Goal: Transaction & Acquisition: Purchase product/service

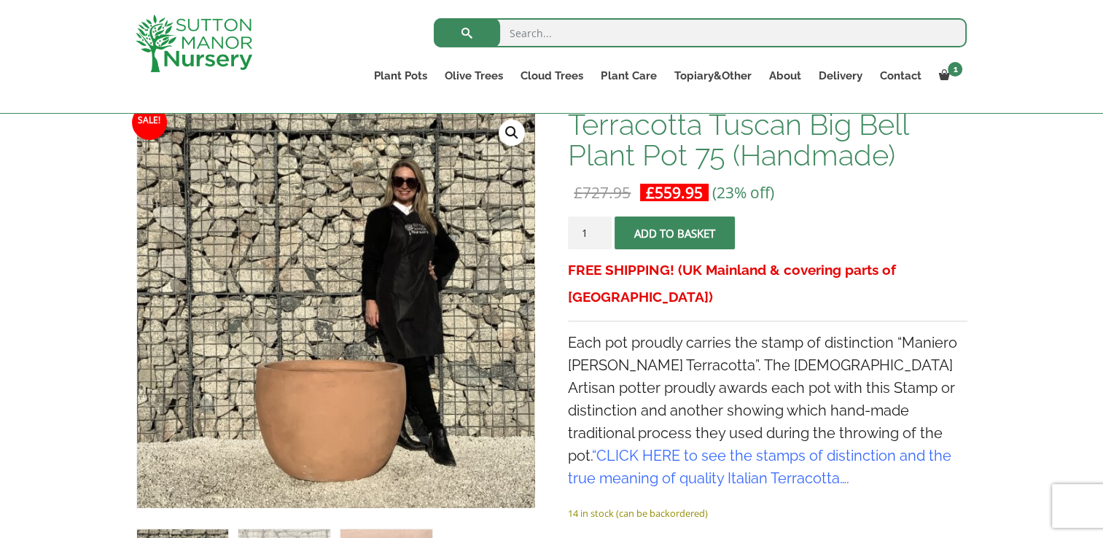
scroll to position [219, 0]
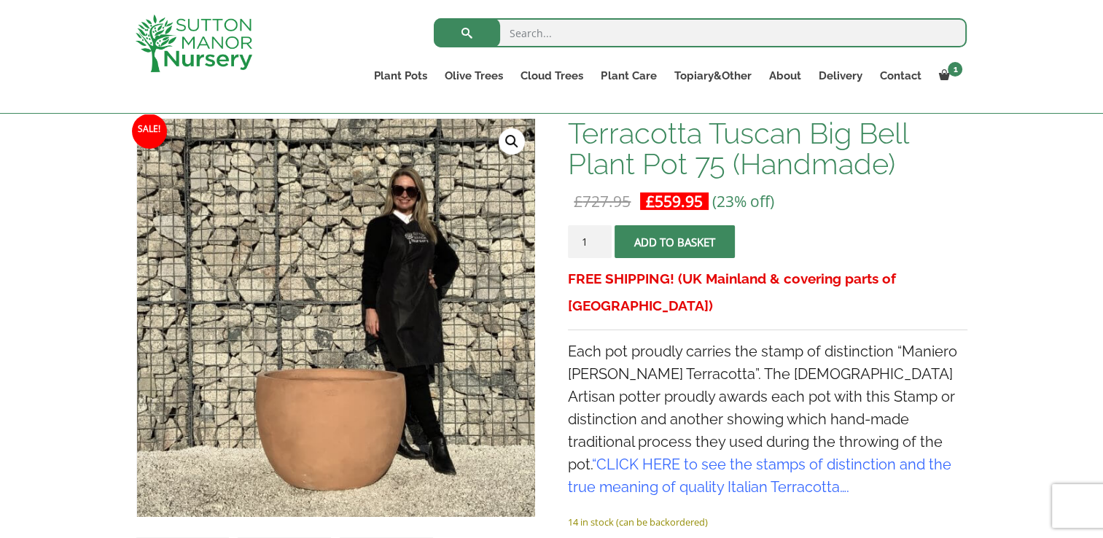
click at [675, 242] on span "submit" at bounding box center [675, 242] width 0 height 0
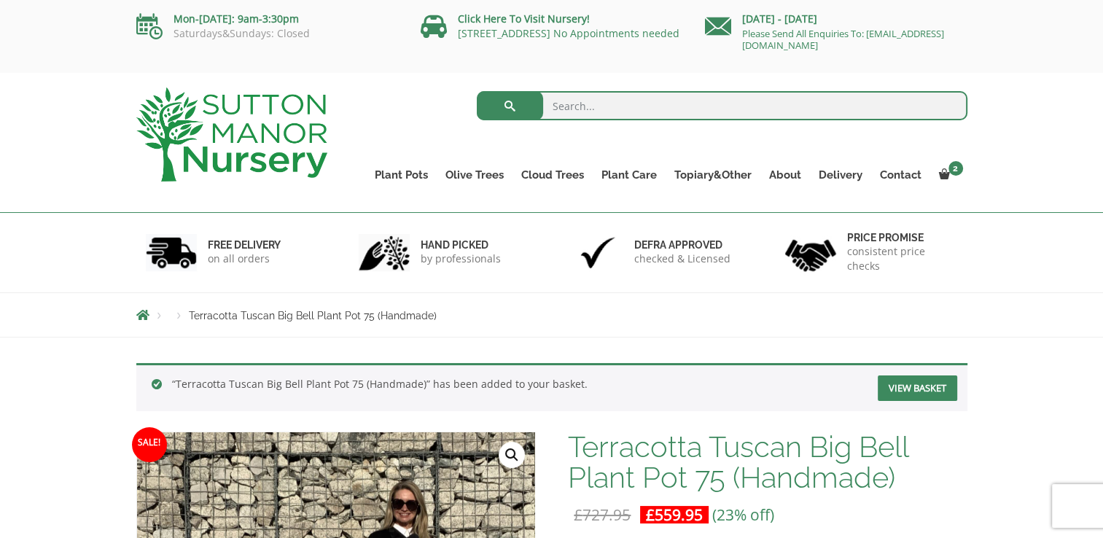
click at [930, 383] on link "View basket" at bounding box center [916, 388] width 79 height 26
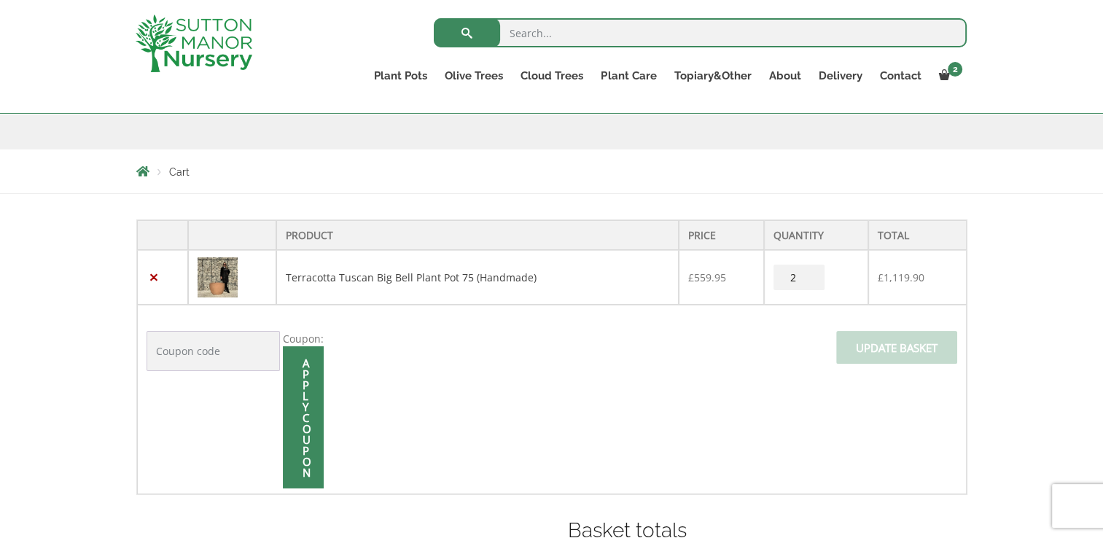
scroll to position [219, 0]
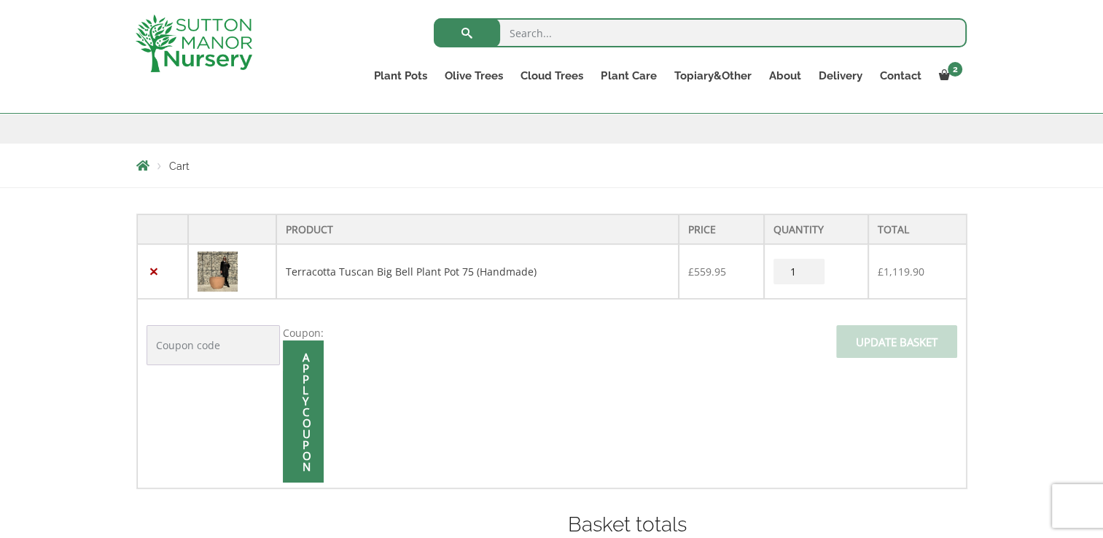
type input "1"
click at [810, 276] on input "1" at bounding box center [798, 272] width 51 height 26
click at [896, 346] on span at bounding box center [896, 346] width 0 height 0
click at [904, 342] on input "Update basket" at bounding box center [896, 341] width 121 height 33
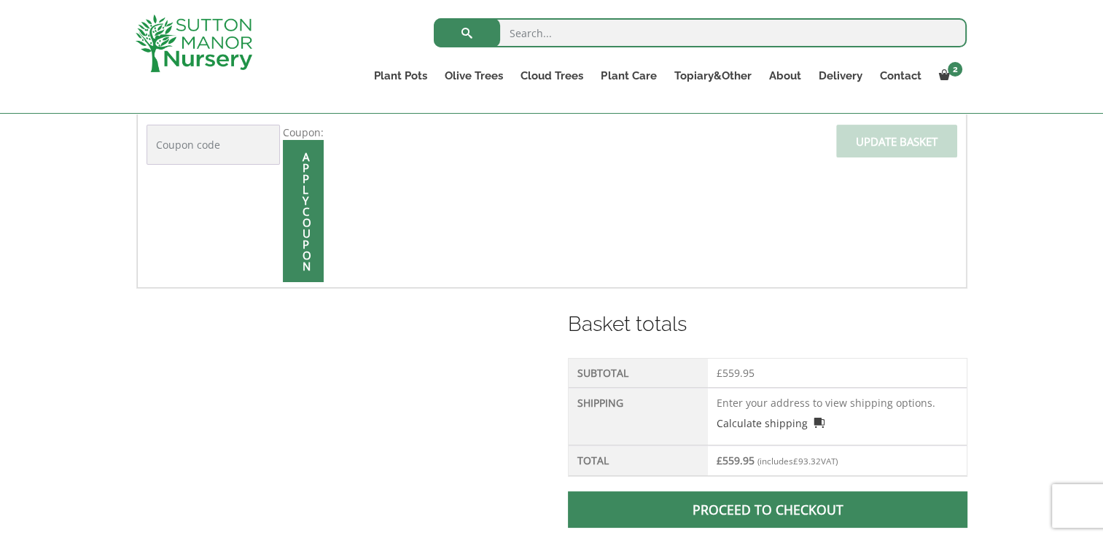
scroll to position [504, 0]
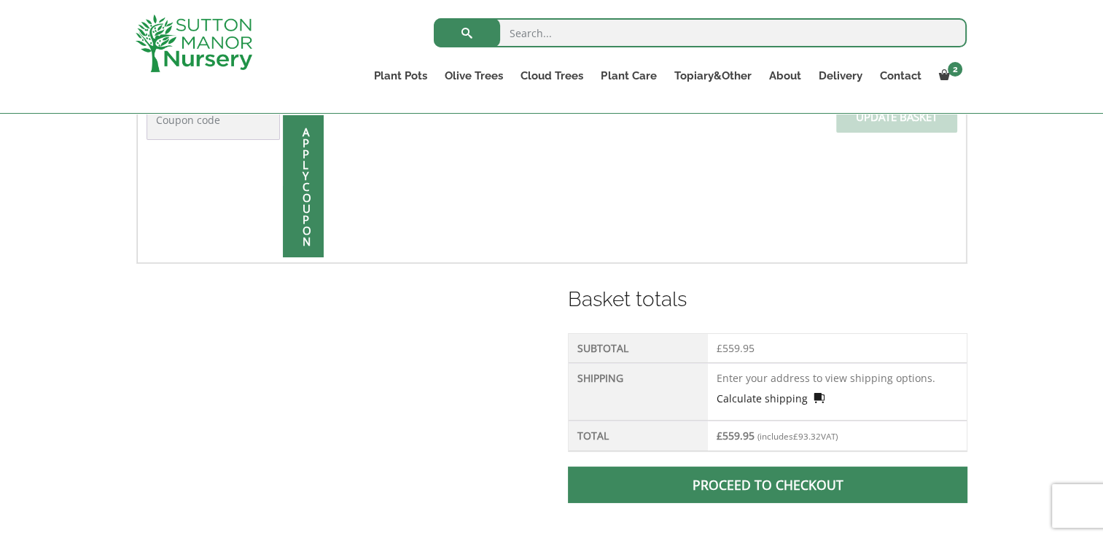
click at [747, 394] on link "Calculate shipping" at bounding box center [770, 398] width 108 height 15
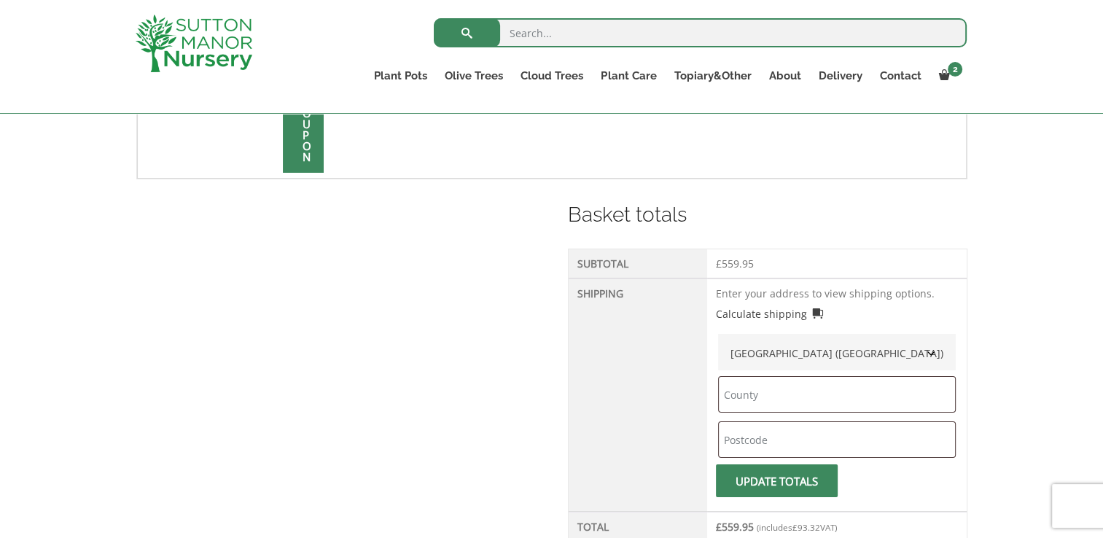
scroll to position [650, 0]
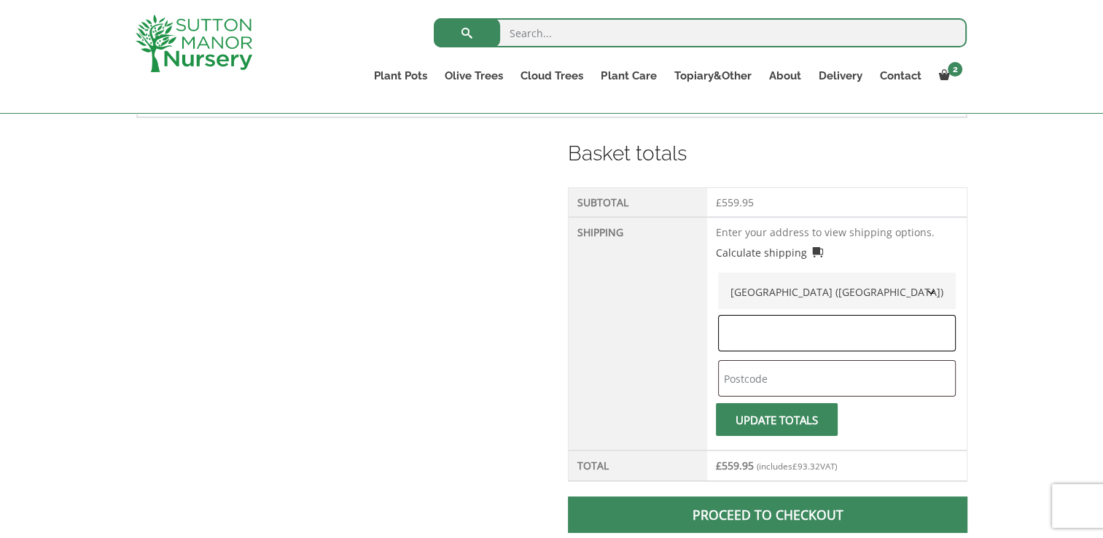
click at [778, 323] on input "text" at bounding box center [837, 333] width 238 height 36
type input "[GEOGRAPHIC_DATA]"
type input "W11 1NZ"
click at [776, 420] on span "submit" at bounding box center [776, 420] width 0 height 0
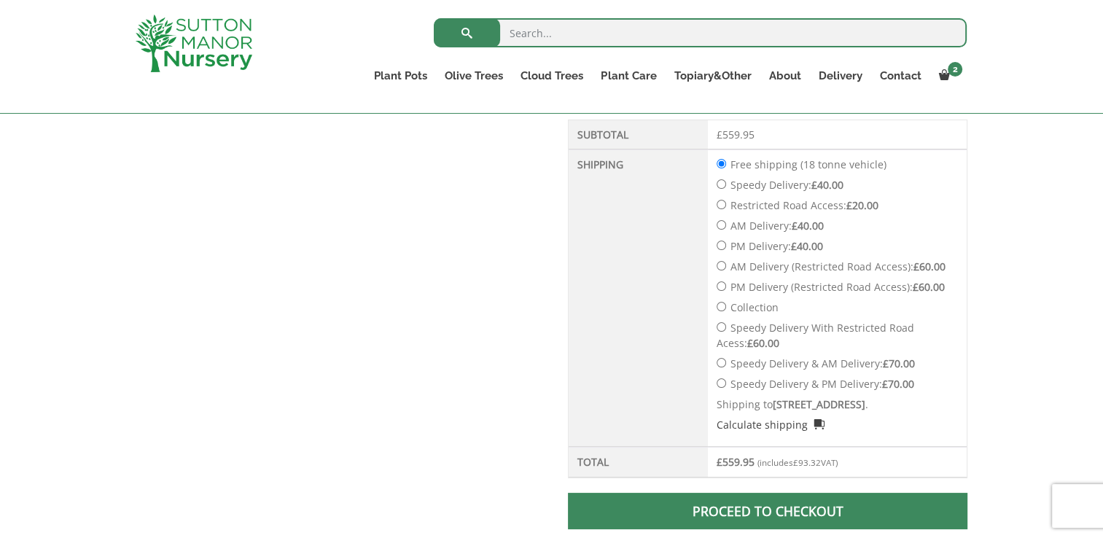
scroll to position [796, 0]
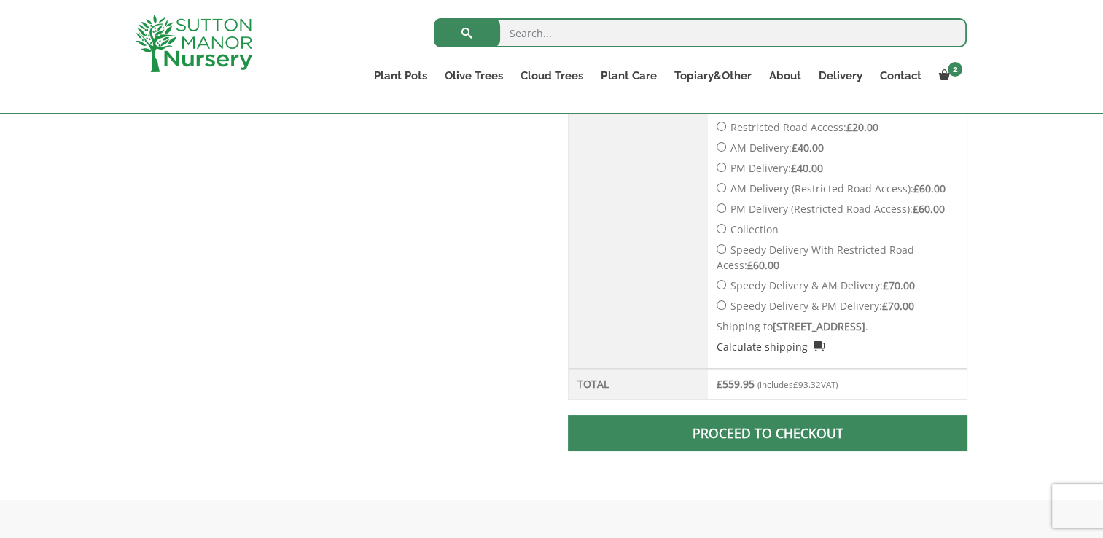
click at [767, 433] on span at bounding box center [767, 433] width 0 height 0
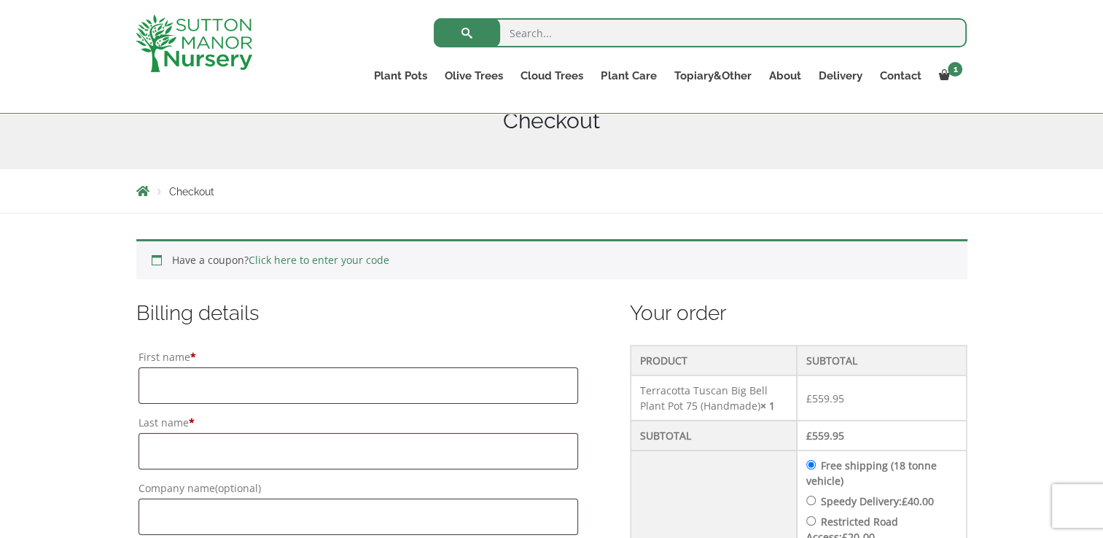
scroll to position [219, 0]
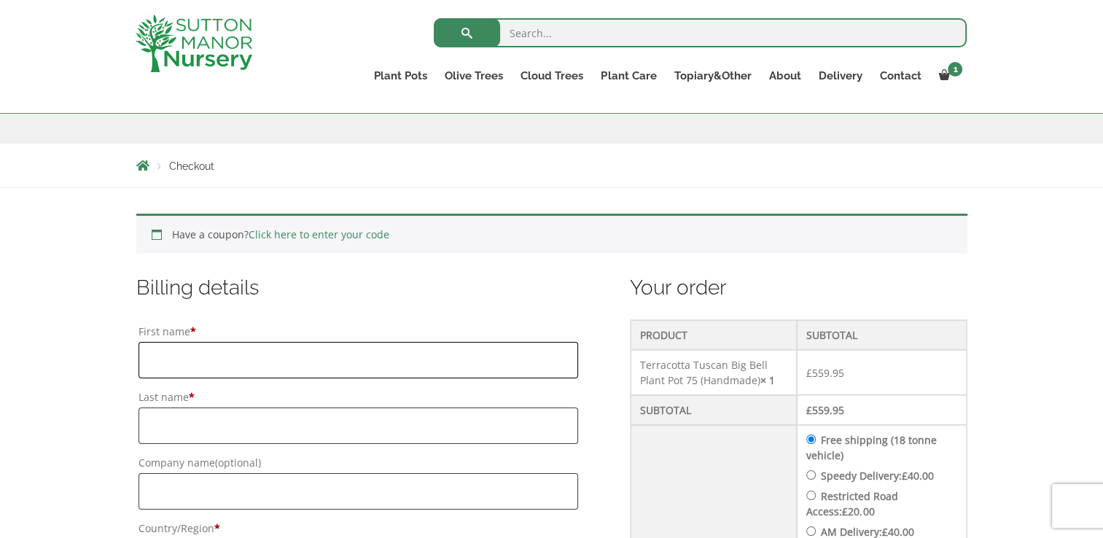
click at [203, 354] on input "First name *" at bounding box center [358, 360] width 440 height 36
click at [219, 363] on input "First name *" at bounding box center [358, 360] width 440 height 36
type input "[PERSON_NAME]"
type input "Spyve"
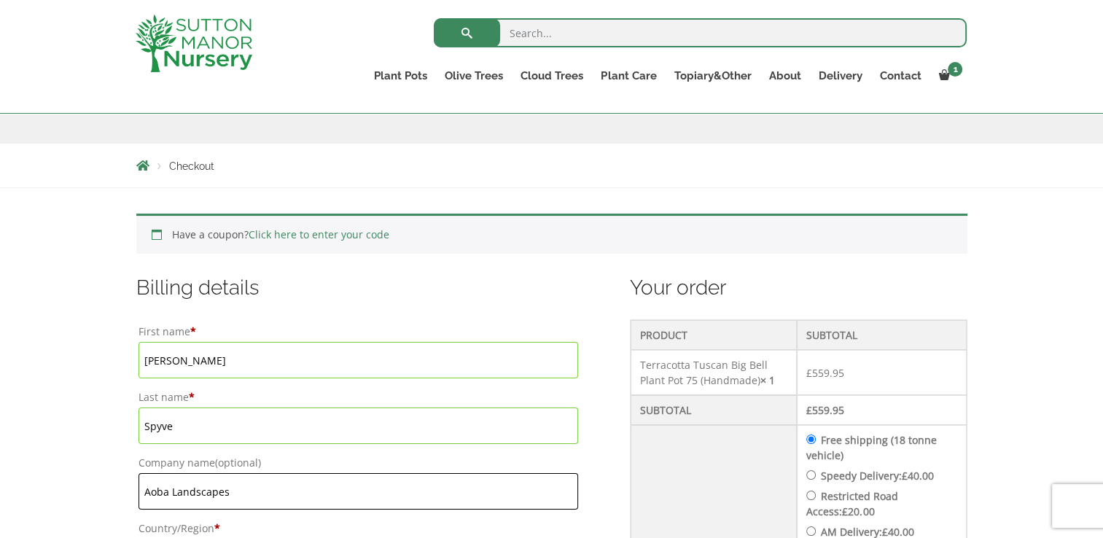
type input "Aoba Landscapes"
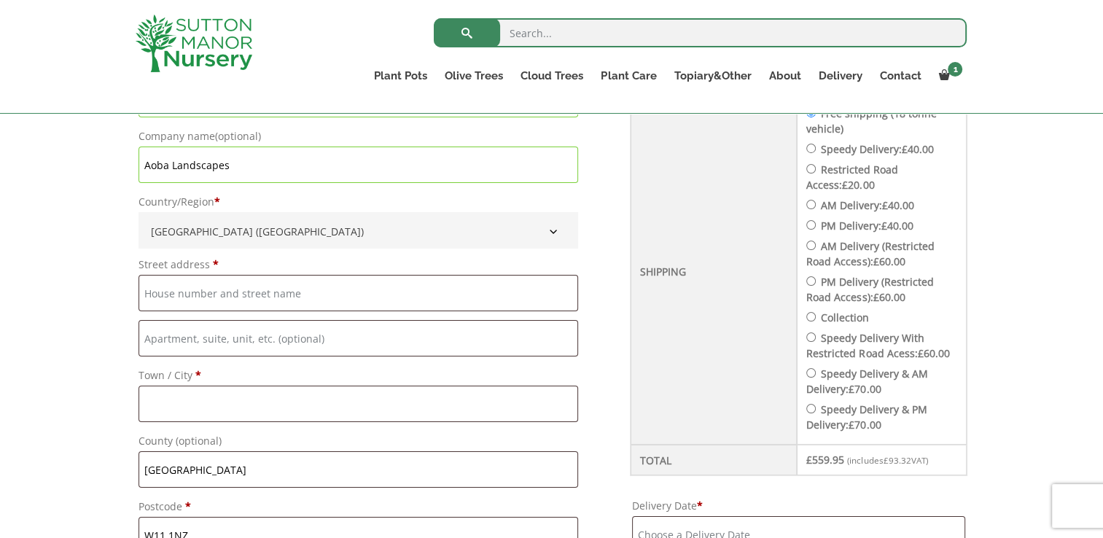
scroll to position [546, 0]
click at [182, 286] on input "Street address *" at bounding box center [358, 292] width 440 height 36
type input "Aoba Landscapes"
type input "[STREET_ADDRESS]"
type input "[GEOGRAPHIC_DATA]"
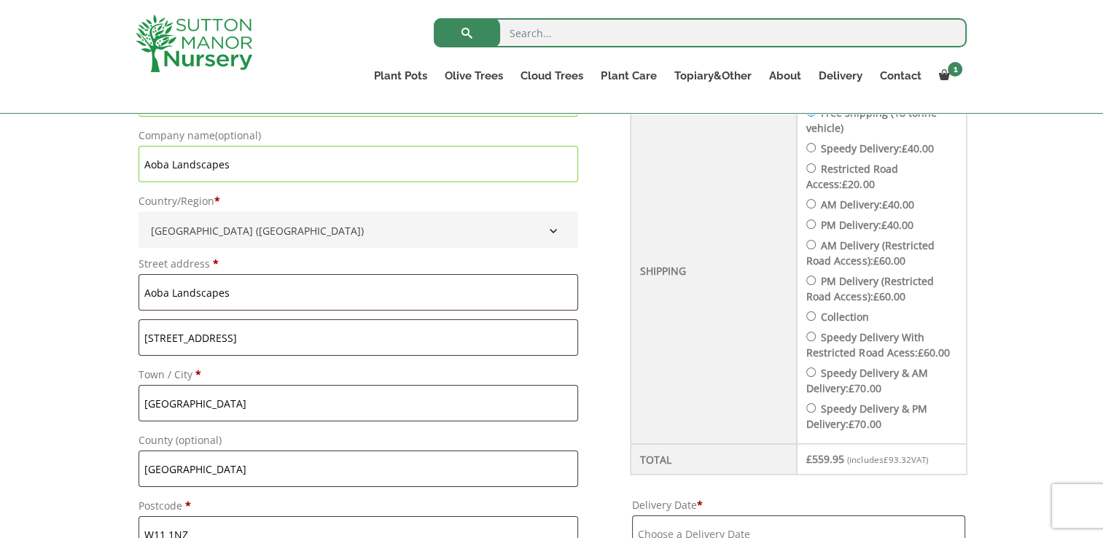
type input "[PHONE_NUMBER]"
type input "[PERSON_NAME][EMAIL_ADDRESS][DOMAIN_NAME]"
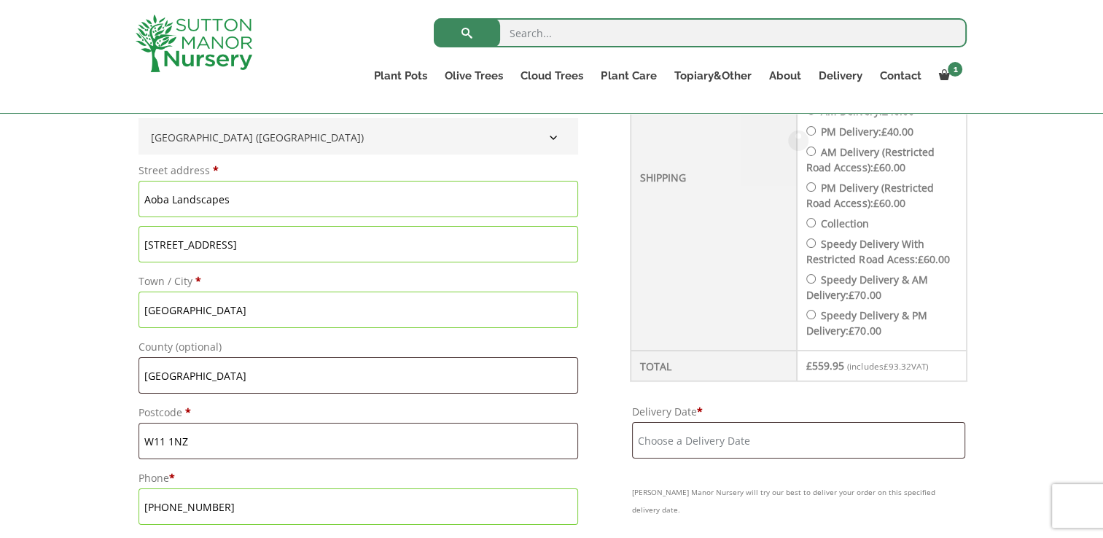
scroll to position [692, 0]
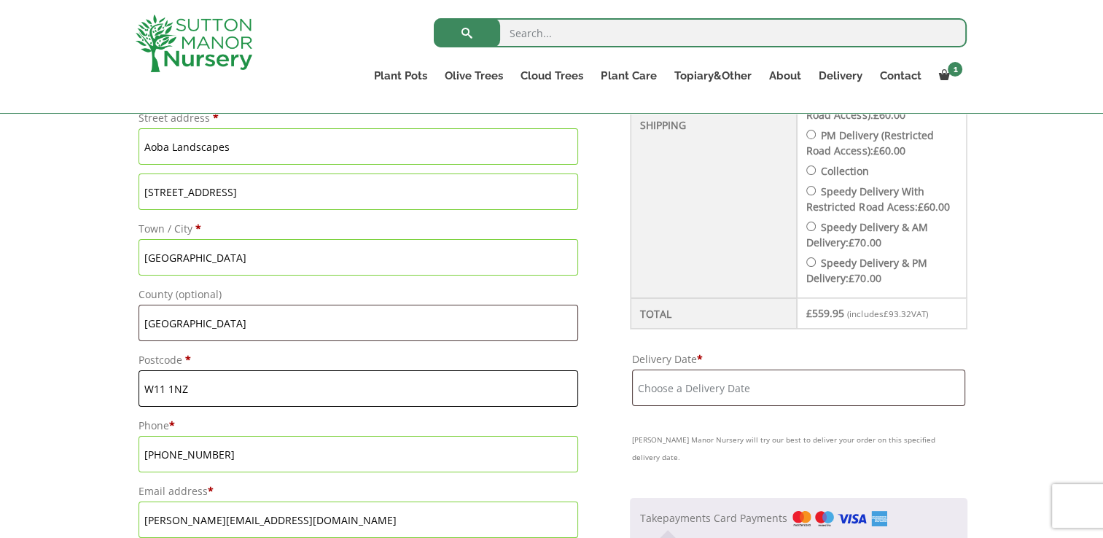
drag, startPoint x: 202, startPoint y: 386, endPoint x: 125, endPoint y: 386, distance: 77.2
click at [125, 386] on div "Have a coupon? Click here to enter your code Apply coupon Billing details First…" at bounding box center [551, 494] width 853 height 1529
type input "W3 0LX"
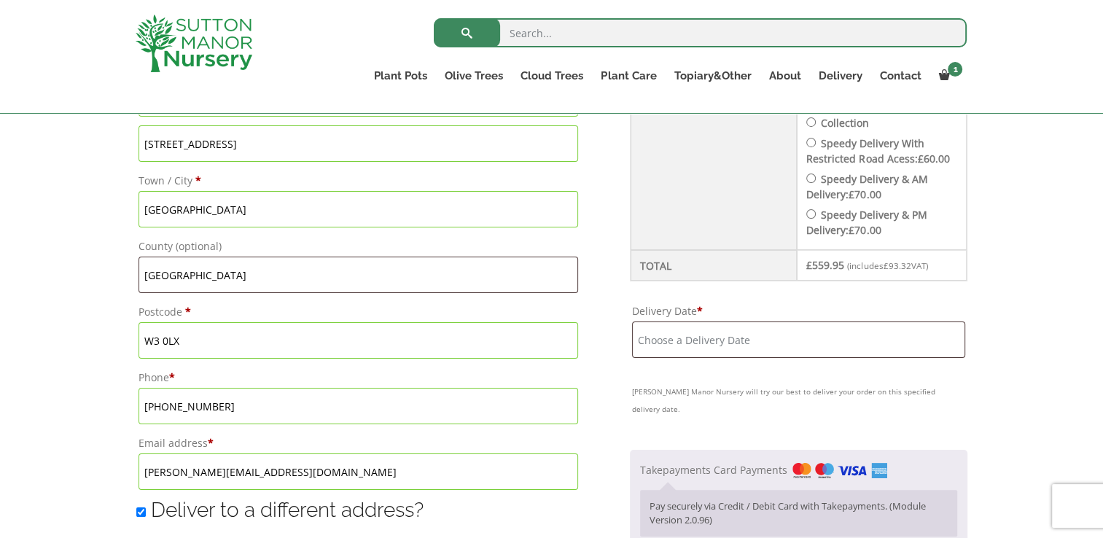
scroll to position [764, 0]
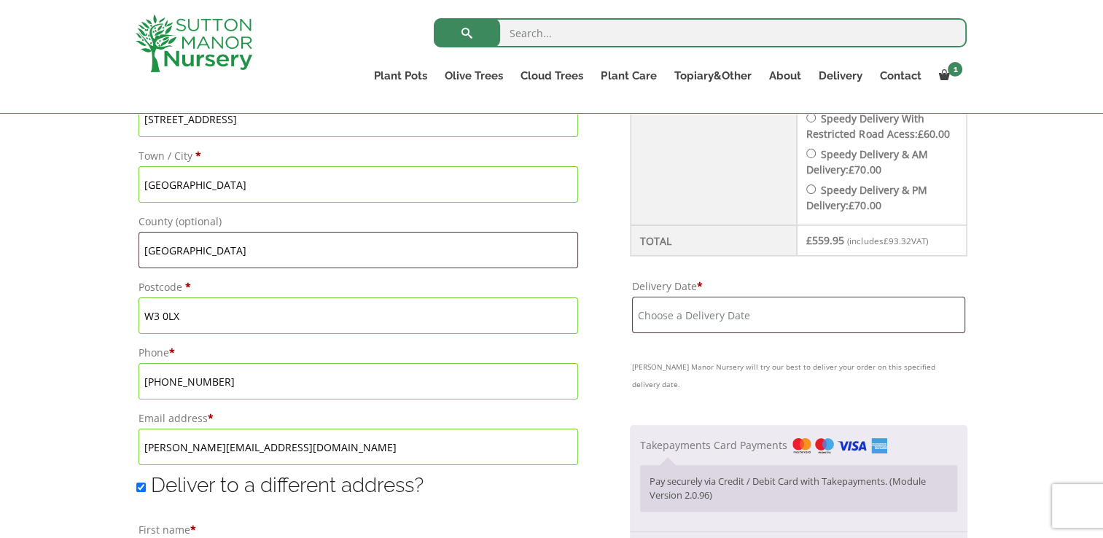
click at [240, 485] on span "Deliver to a different address?" at bounding box center [287, 485] width 273 height 24
click at [146, 485] on input "Deliver to a different address?" at bounding box center [140, 486] width 9 height 9
checkbox input "false"
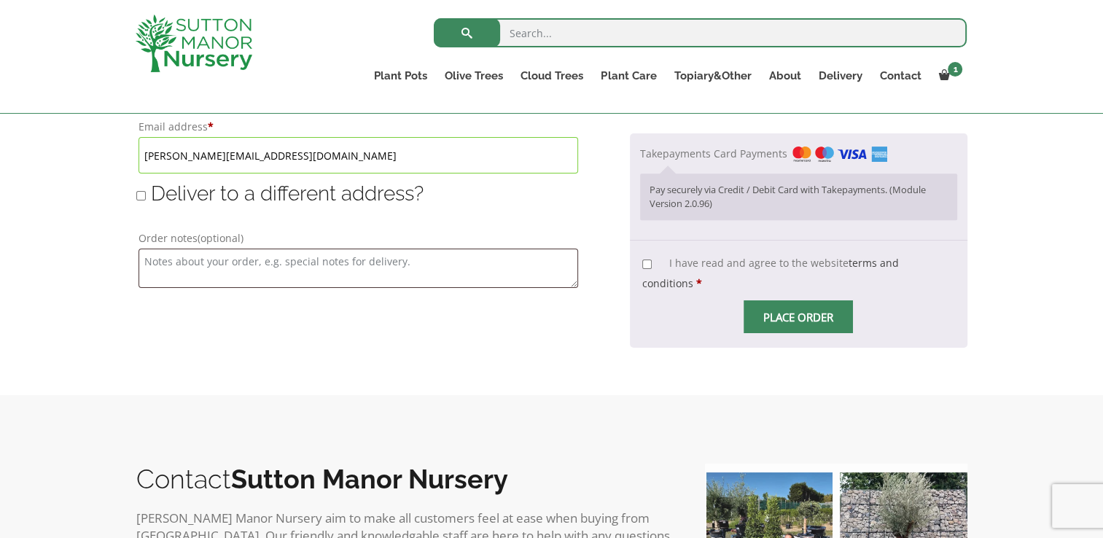
scroll to position [983, 0]
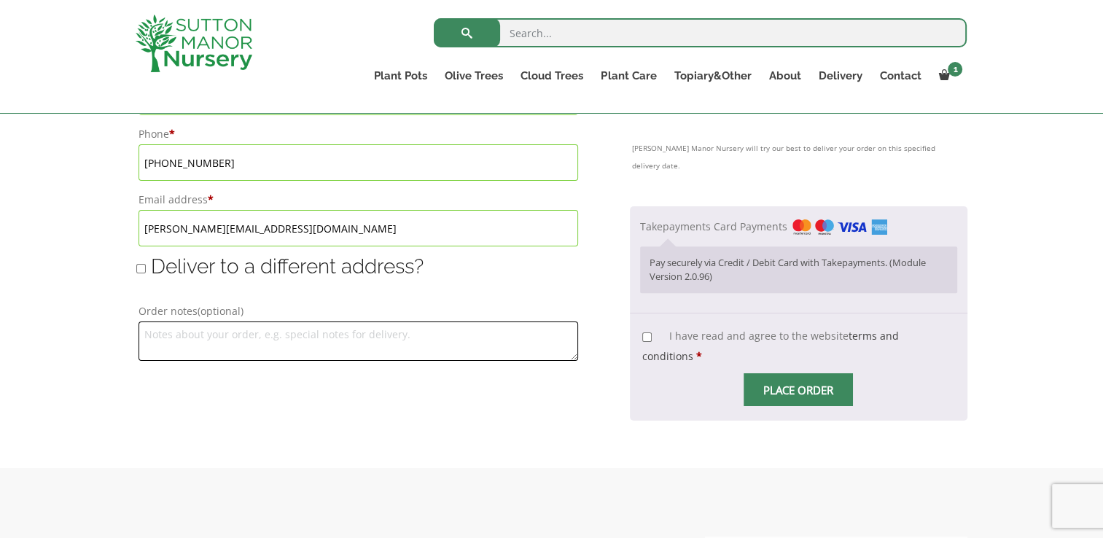
click at [242, 333] on textarea "Order notes (optional)" at bounding box center [358, 340] width 440 height 39
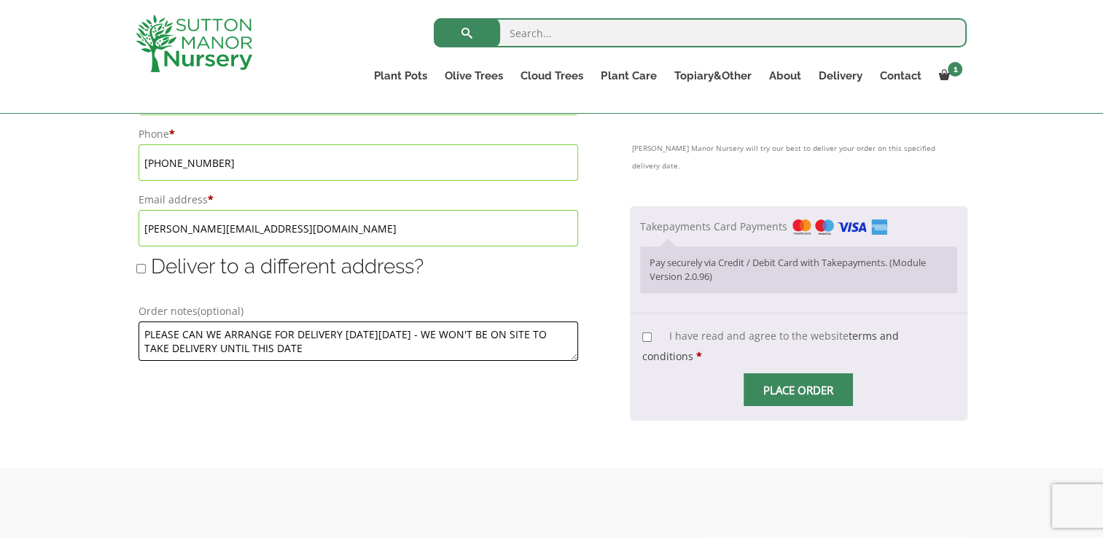
type textarea "PLEASE CAN WE ARRANGE FOR DELIVERY ON MONDAY 29th SEPTEMBER - WE WON'T BE ON SI…"
click at [648, 332] on input "I have read and agree to the website terms and conditions *" at bounding box center [646, 336] width 9 height 9
checkbox input "true"
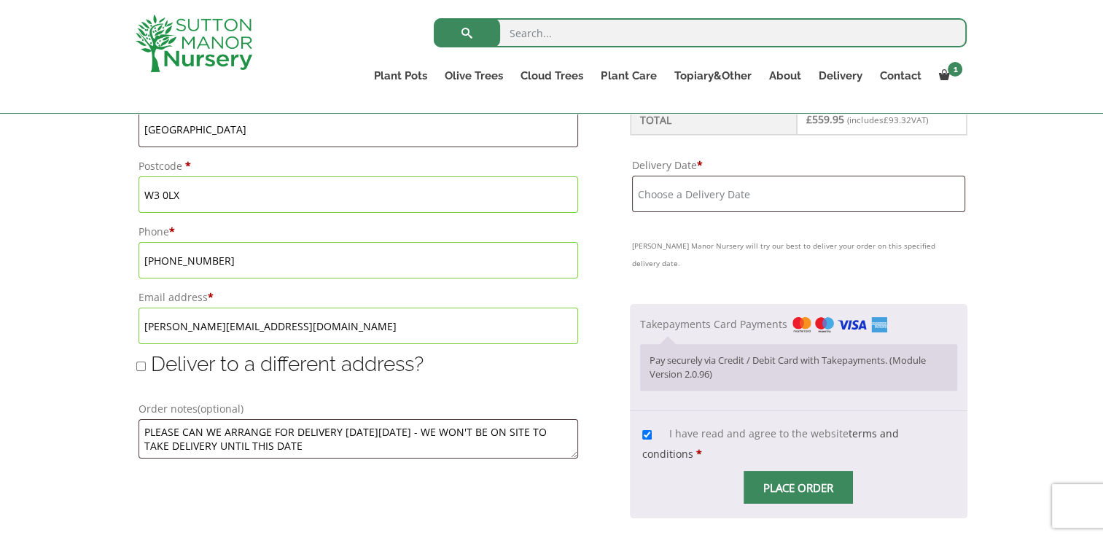
scroll to position [910, 0]
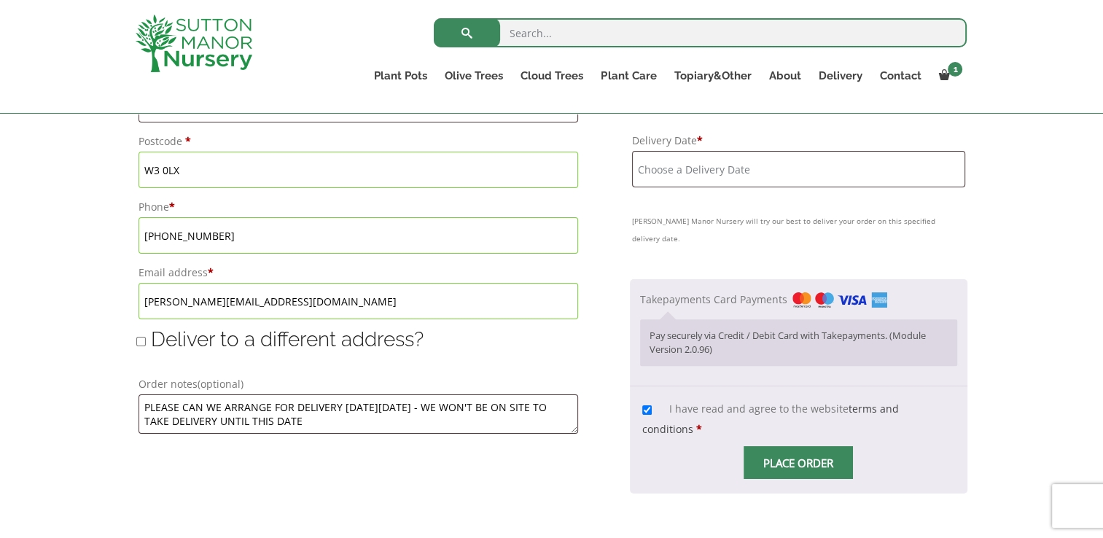
click at [143, 340] on input "Deliver to a different address?" at bounding box center [140, 341] width 9 height 9
checkbox input "true"
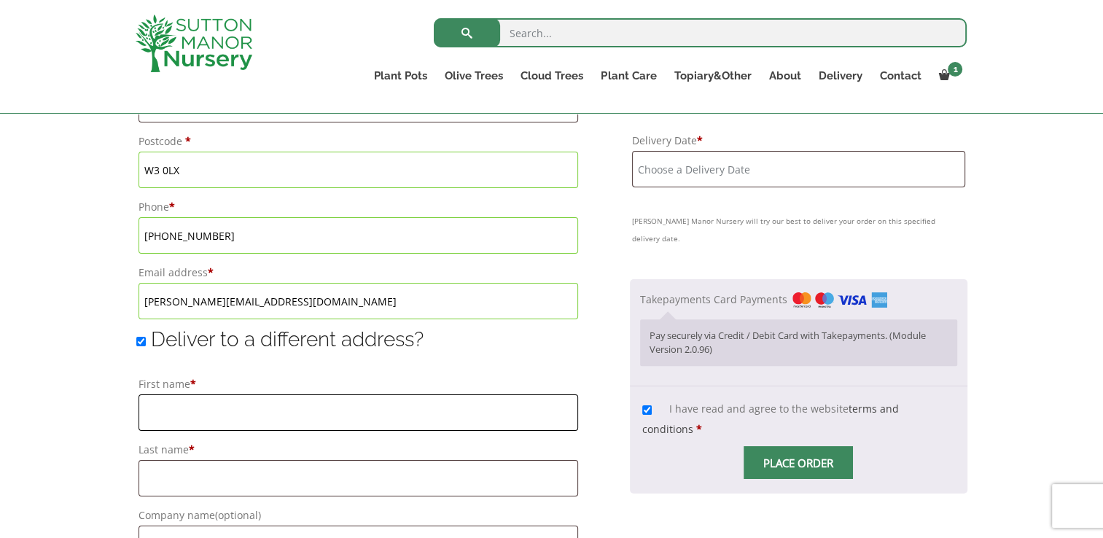
click at [160, 405] on input "First name *" at bounding box center [358, 412] width 440 height 36
type input "c"
type input "Chris"
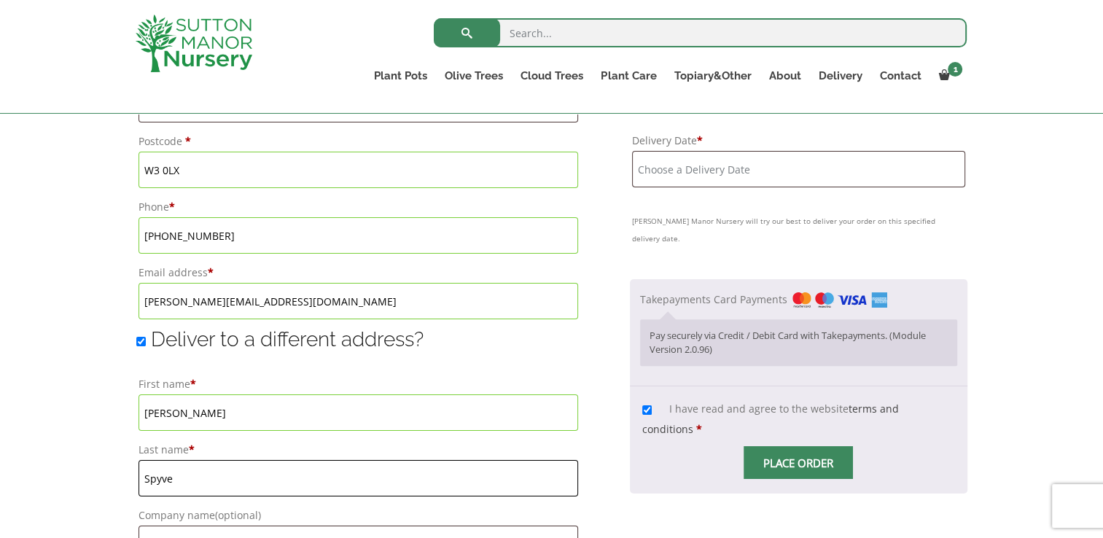
type input "Spyve"
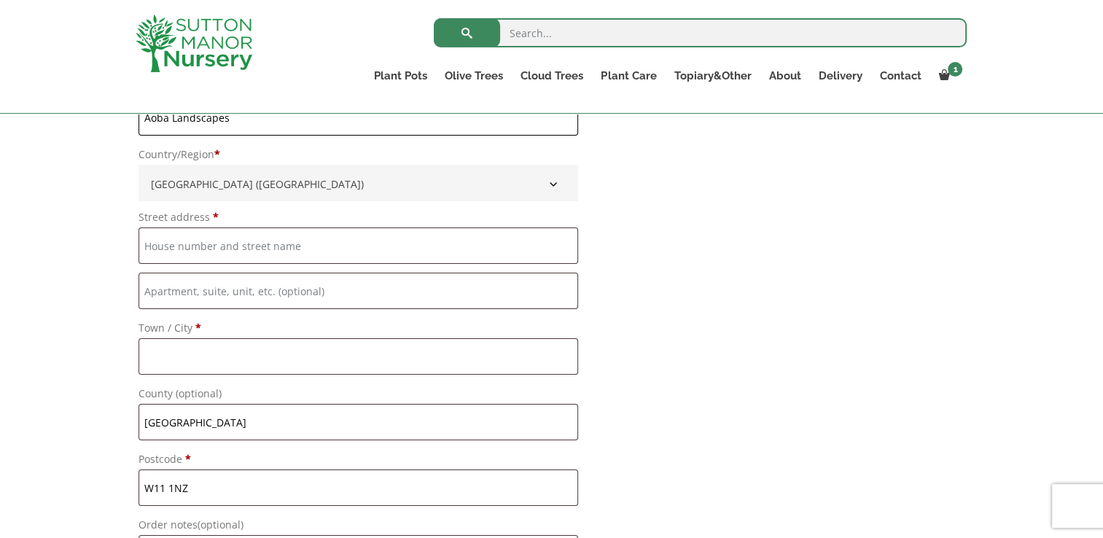
scroll to position [1359, 0]
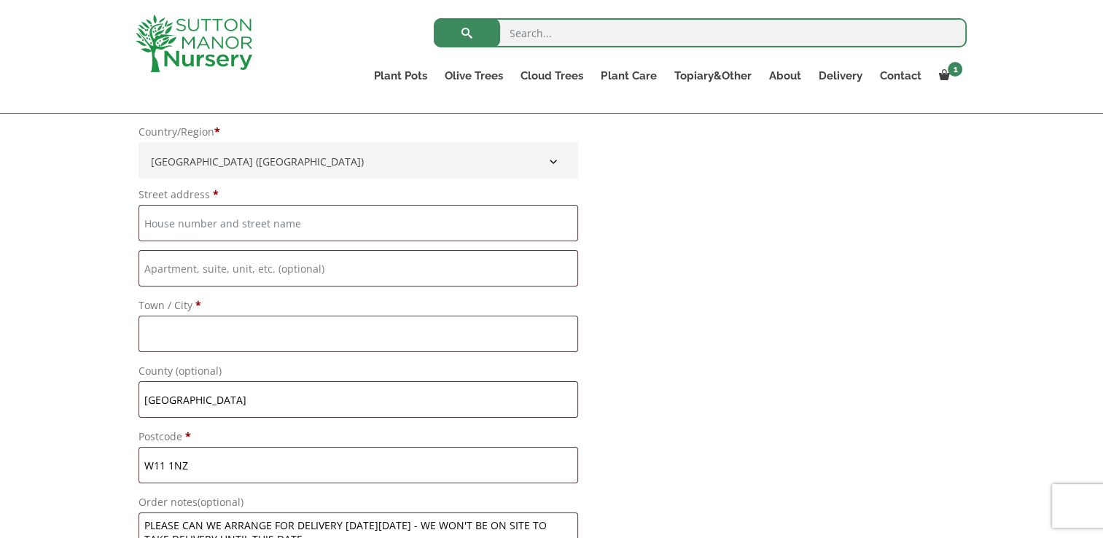
type input "Aoba Landscapes"
click at [198, 214] on input "Street address *" at bounding box center [358, 223] width 440 height 36
type input "66 Blenheim Crescent"
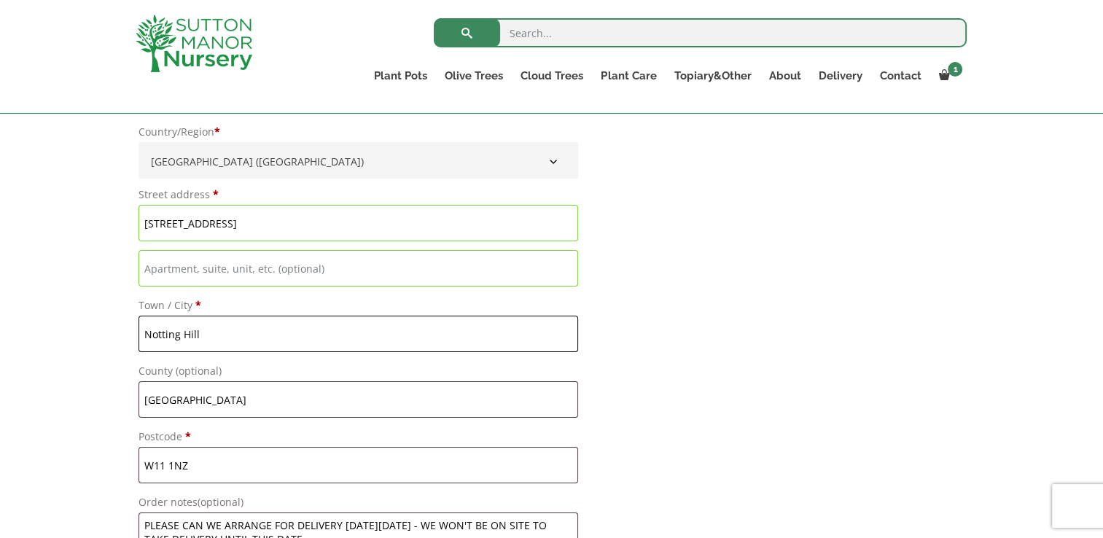
type input "Notting Hill"
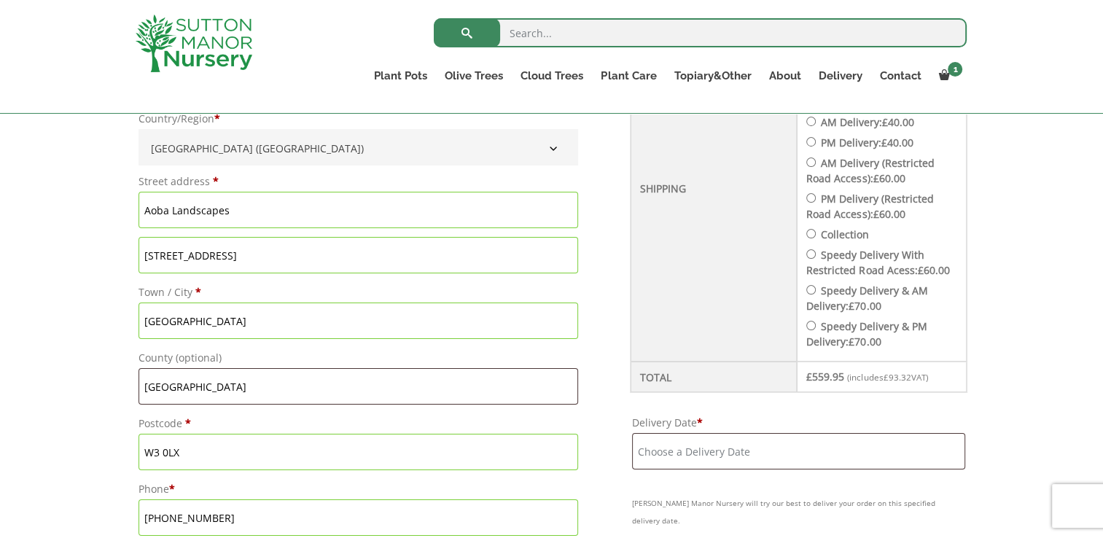
scroll to position [703, 0]
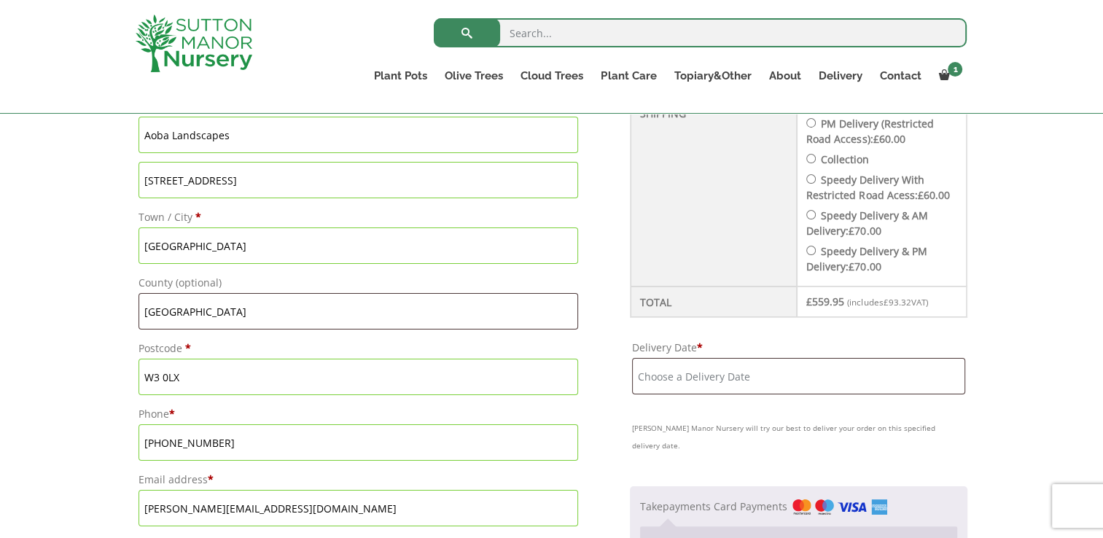
click at [710, 376] on input "Delivery Date *" at bounding box center [798, 376] width 332 height 36
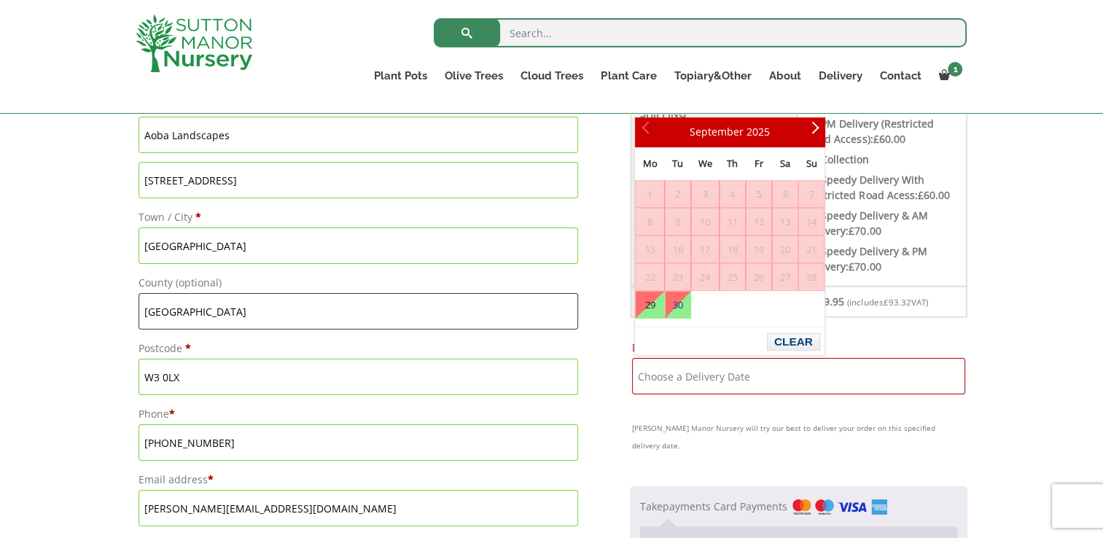
click at [646, 305] on link "29" at bounding box center [649, 304] width 28 height 26
type input "29 September, 2025"
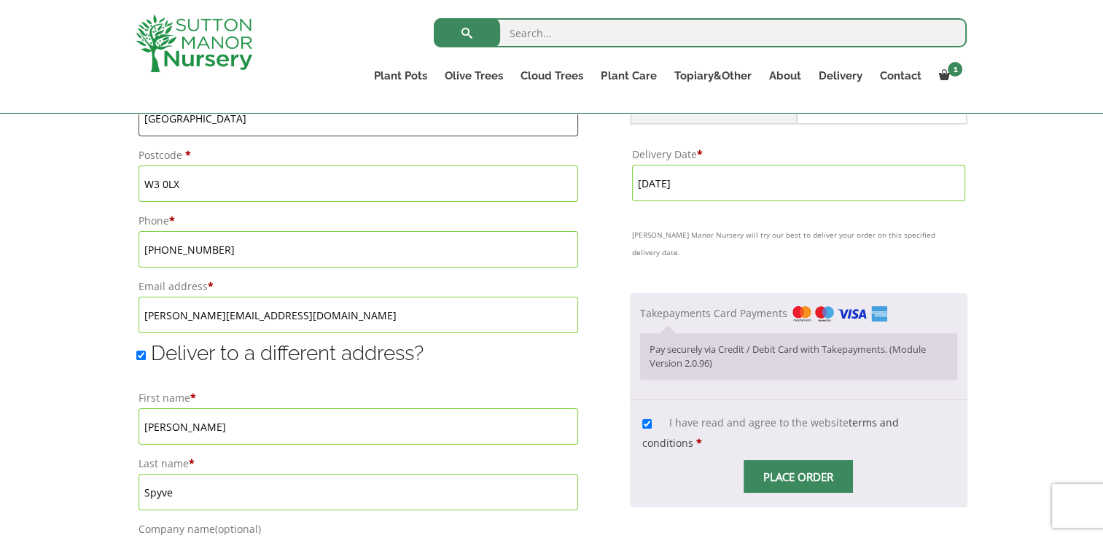
scroll to position [922, 0]
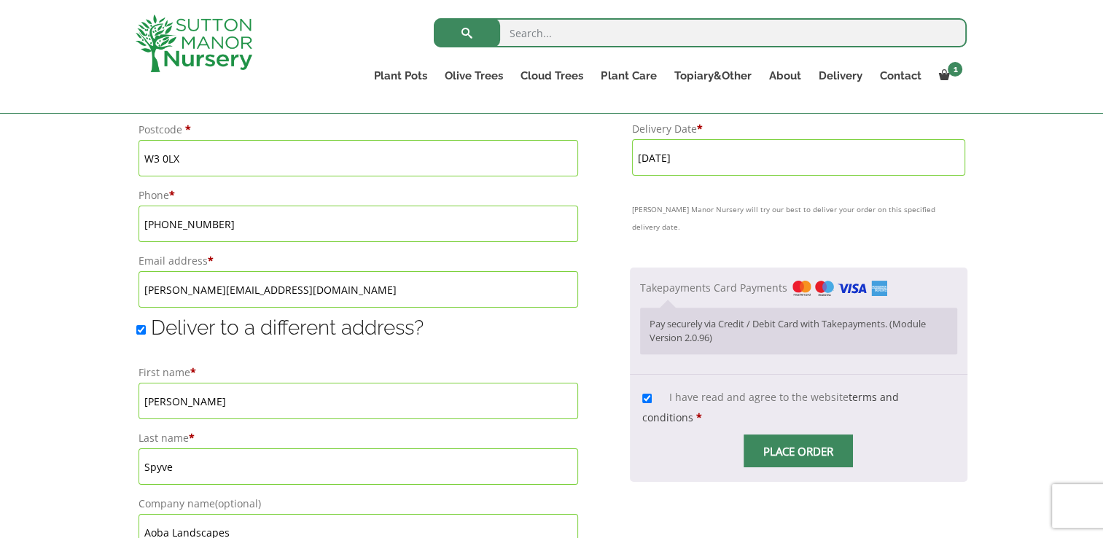
click at [798, 451] on span "Checkout" at bounding box center [798, 451] width 0 height 0
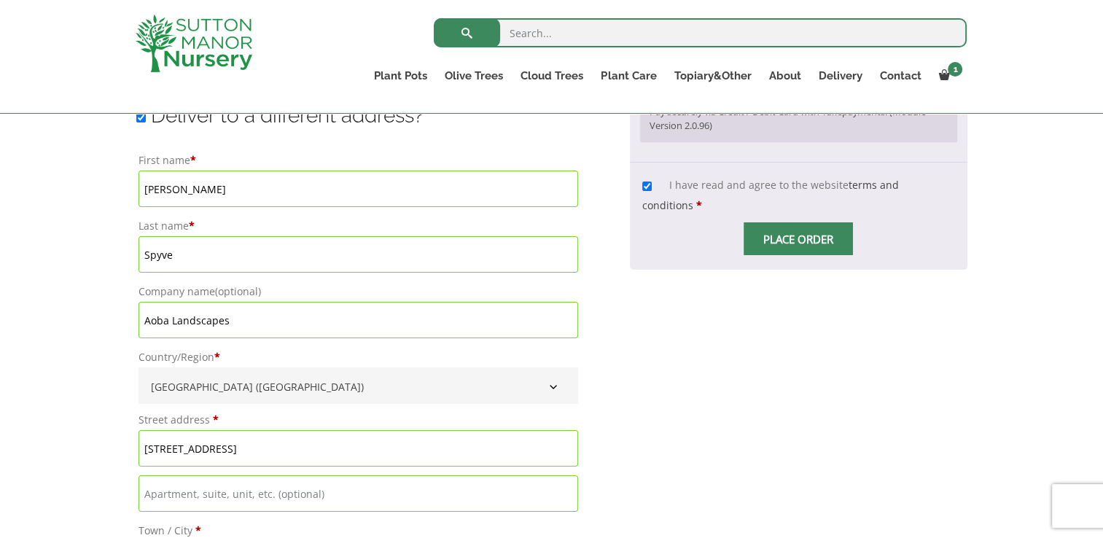
scroll to position [1140, 0]
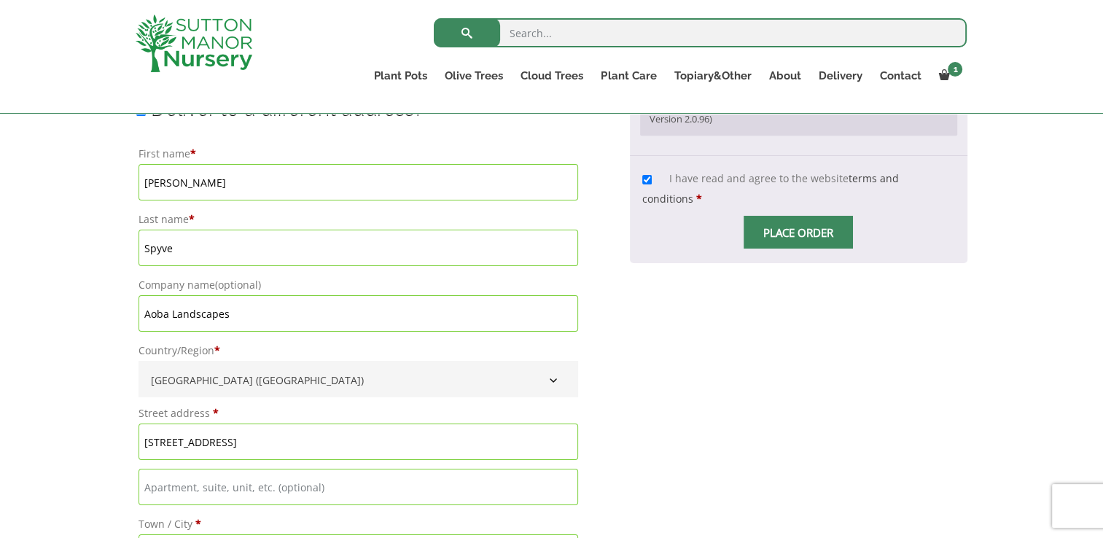
click at [798, 232] on span "Checkout" at bounding box center [798, 232] width 0 height 0
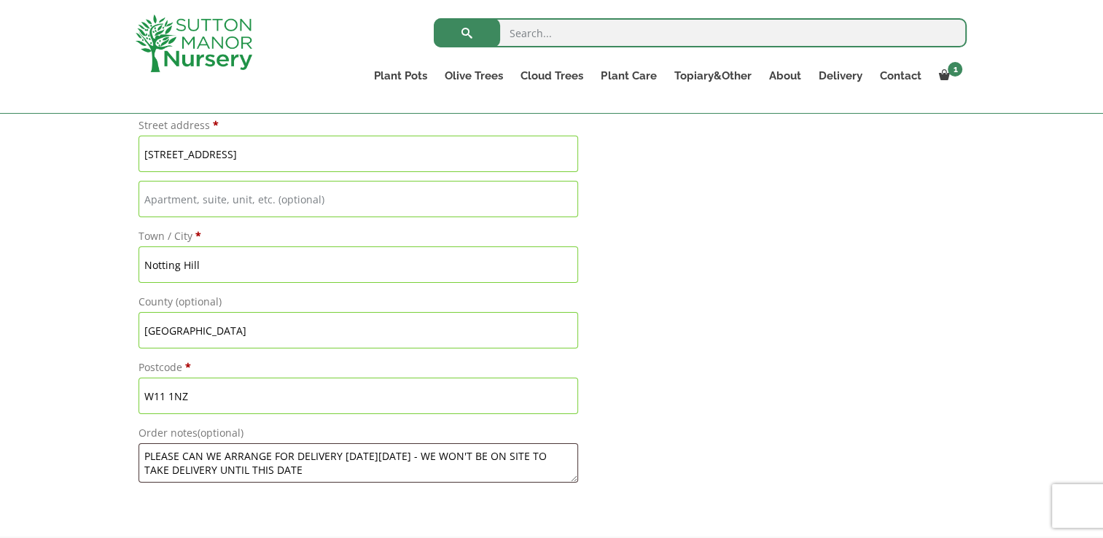
scroll to position [1432, 0]
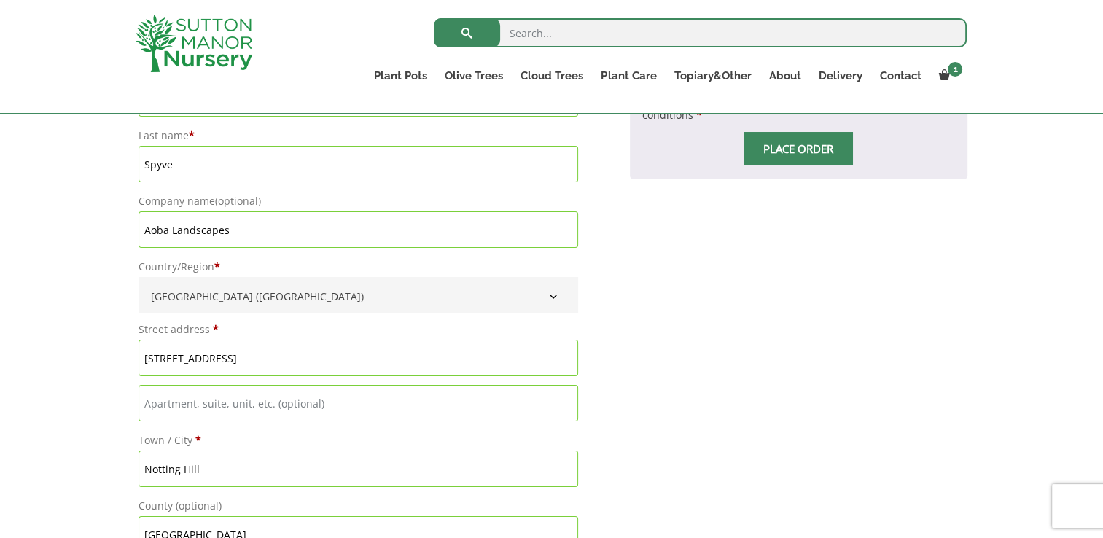
scroll to position [1213, 0]
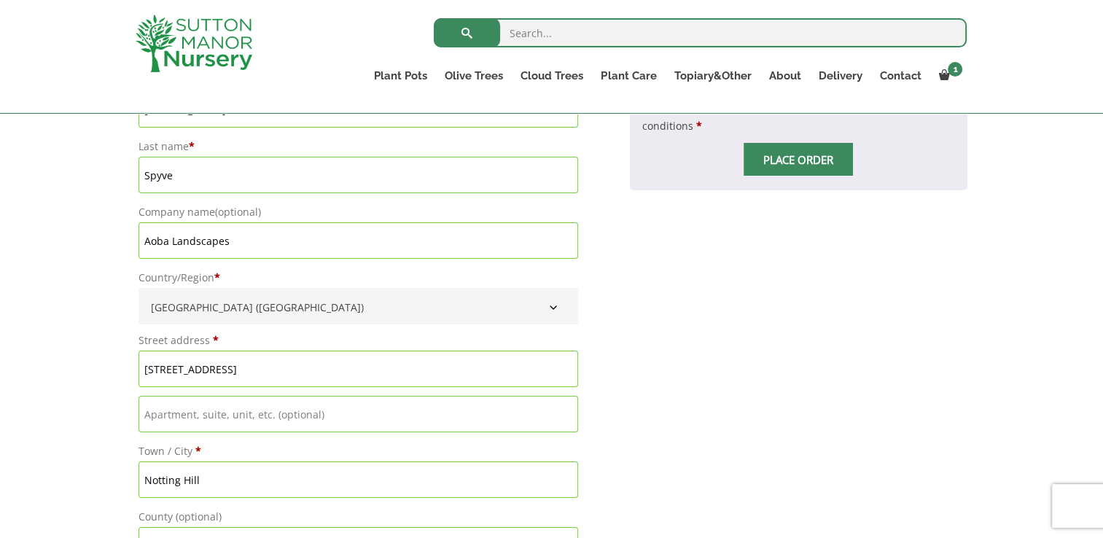
click at [798, 160] on span "Checkout" at bounding box center [798, 160] width 0 height 0
click at [801, 156] on div "[vc_row css=”.vc_custom_1479204622560{background-color: #ffffff !important;}” e…" at bounding box center [798, 134] width 337 height 103
click at [823, 148] on span "Place order" at bounding box center [797, 159] width 109 height 33
click at [798, 160] on span "Checkout" at bounding box center [798, 160] width 0 height 0
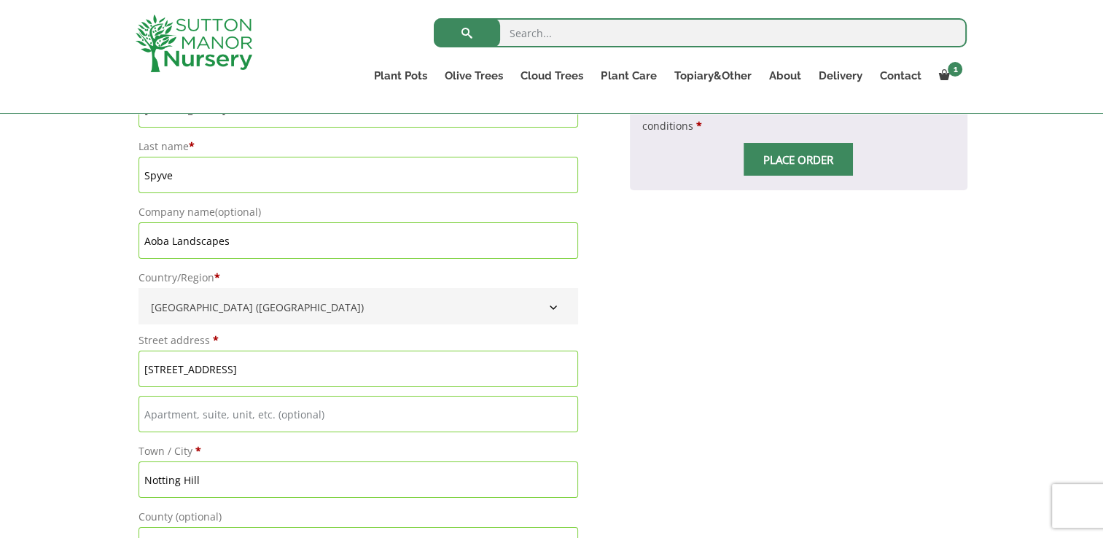
click at [798, 160] on span "Checkout" at bounding box center [798, 160] width 0 height 0
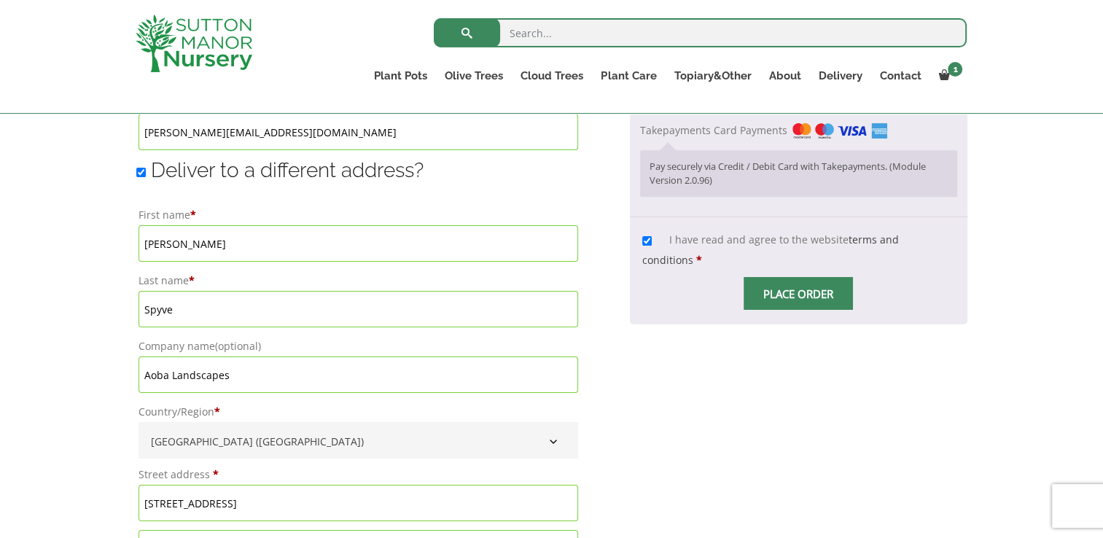
scroll to position [922, 0]
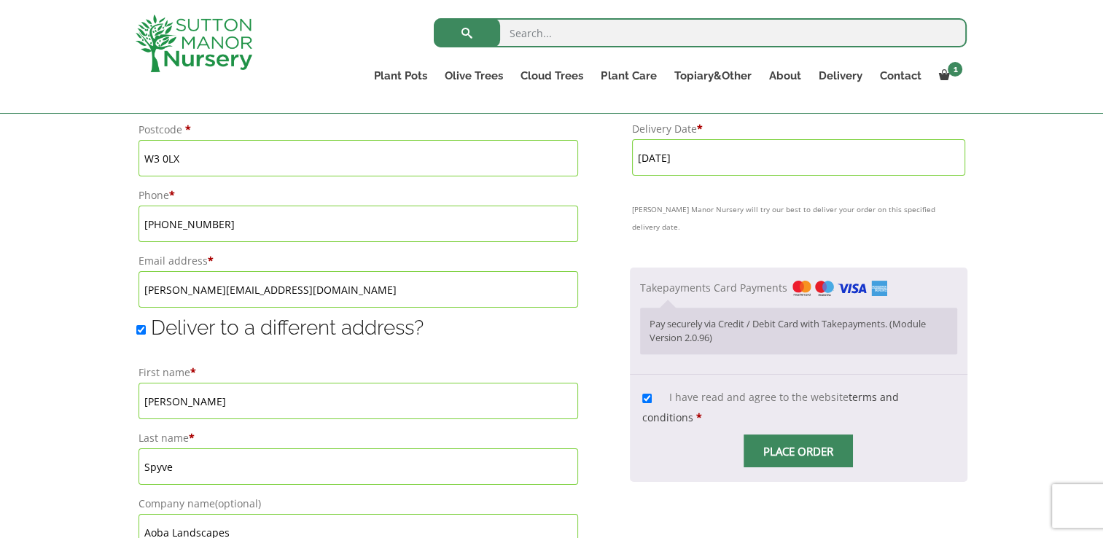
click at [717, 281] on label "Takepayments Card Payments" at bounding box center [763, 288] width 247 height 14
click at [0, 0] on input "Takepayments Card Payments" at bounding box center [0, 0] width 0 height 0
click at [726, 317] on p "Pay securely via Credit / Debit Card with Takepayments. (Module Version 2.0.96)" at bounding box center [798, 331] width 298 height 28
click at [768, 445] on span "Place order" at bounding box center [797, 450] width 109 height 33
click at [764, 434] on input "Place order" at bounding box center [797, 450] width 109 height 33
